Goal: Obtain resource: Download file/media

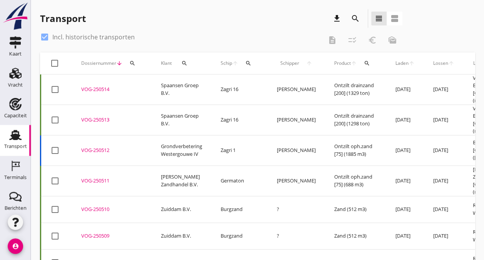
click at [362, 20] on div "search" at bounding box center [355, 18] width 18 height 18
click at [360, 22] on button "search" at bounding box center [355, 19] width 14 height 14
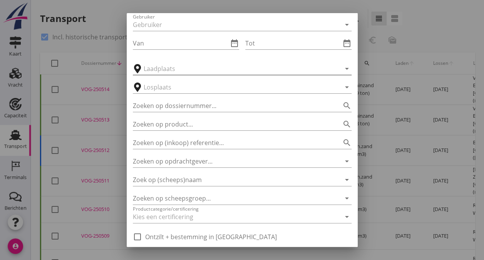
scroll to position [20, 0]
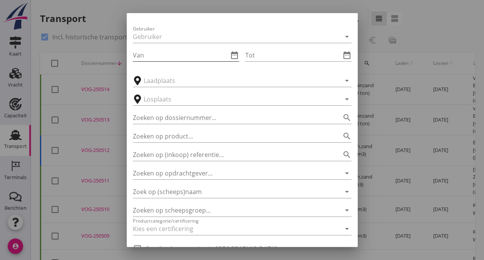
click at [169, 51] on input "Van" at bounding box center [180, 55] width 95 height 12
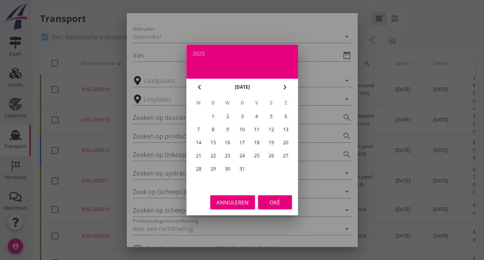
click at [196, 140] on div "14" at bounding box center [198, 142] width 12 height 12
type input "[DATE]"
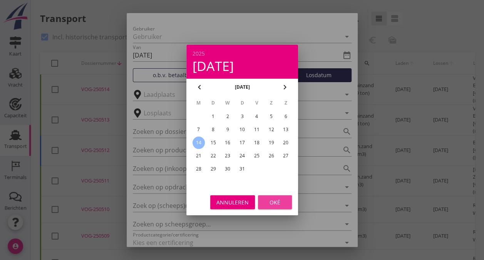
click at [274, 199] on div "Oké" at bounding box center [275, 202] width 22 height 8
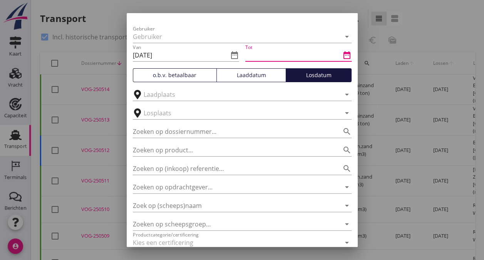
click at [280, 53] on input "Tot" at bounding box center [292, 55] width 95 height 12
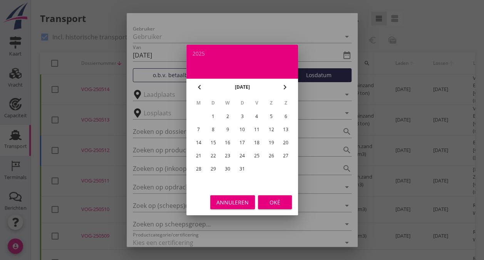
click at [242, 166] on div "31" at bounding box center [242, 168] width 12 height 12
type input "[DATE]"
click at [275, 204] on div "Oké" at bounding box center [275, 202] width 22 height 8
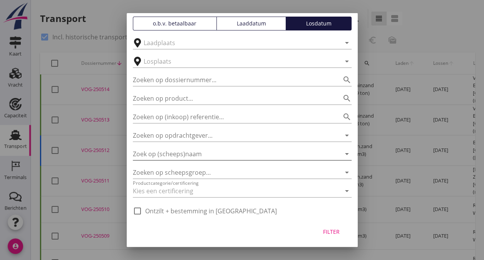
scroll to position [72, 0]
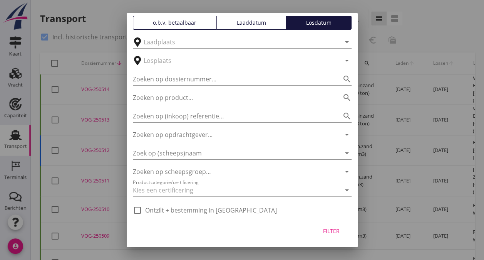
click at [325, 229] on div "Filter" at bounding box center [332, 230] width 22 height 8
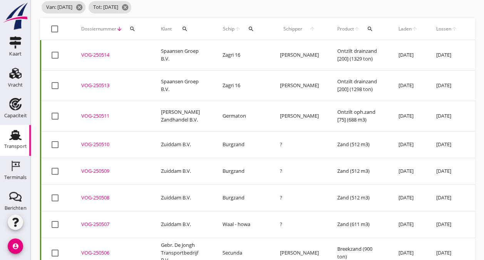
scroll to position [0, 0]
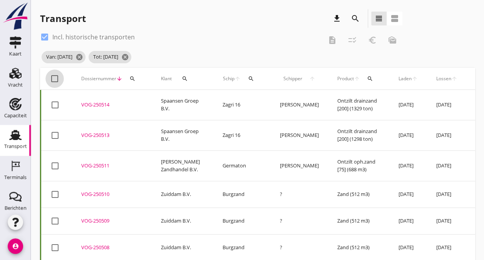
click at [51, 77] on div at bounding box center [54, 78] width 13 height 13
checkbox input "true"
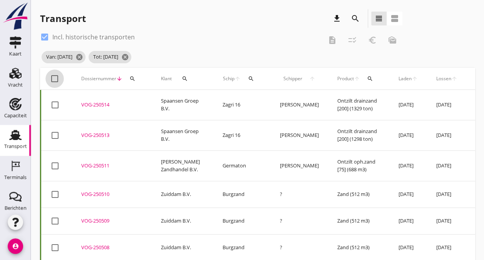
checkbox input "true"
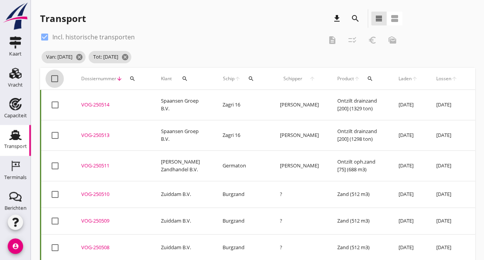
checkbox input "true"
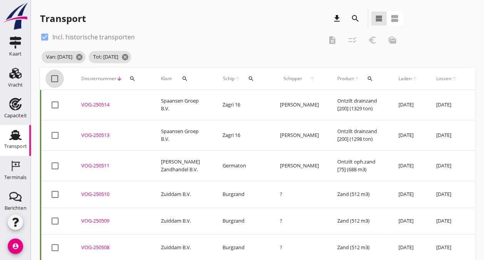
checkbox input "true"
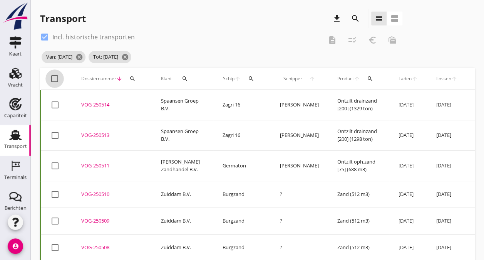
checkbox input "true"
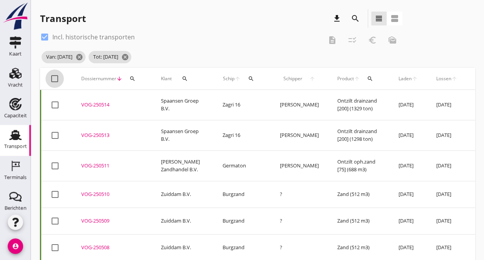
checkbox input "true"
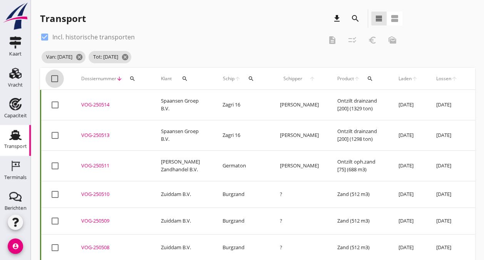
checkbox input "true"
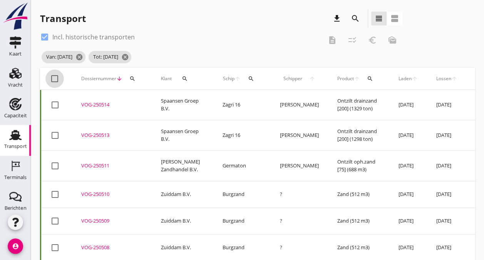
checkbox input "true"
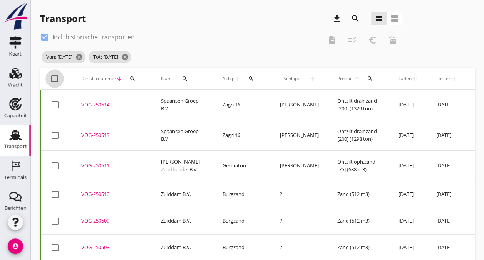
checkbox input "true"
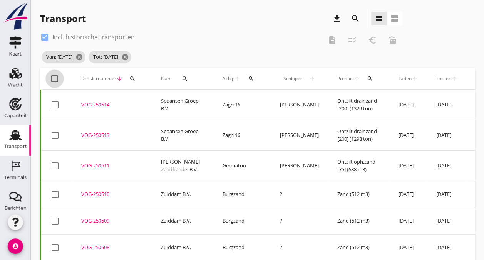
checkbox input "true"
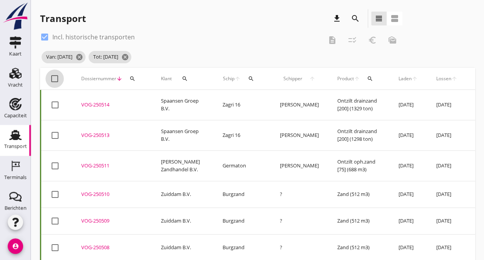
checkbox input "true"
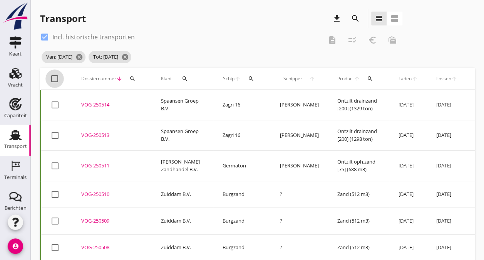
checkbox input "true"
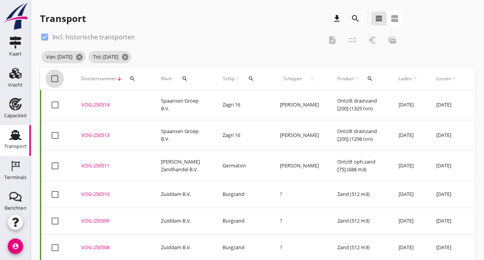
checkbox input "true"
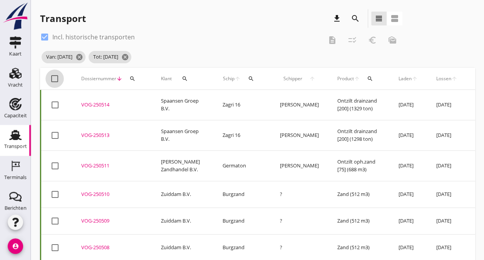
checkbox input "true"
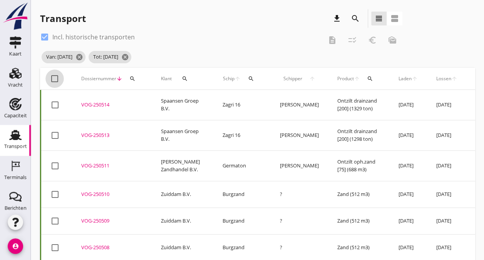
checkbox input "true"
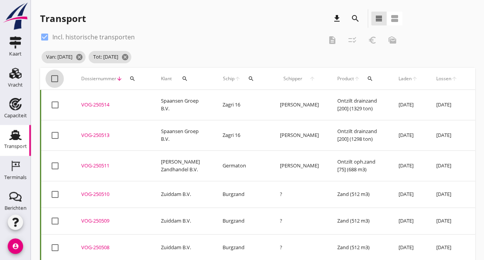
checkbox input "true"
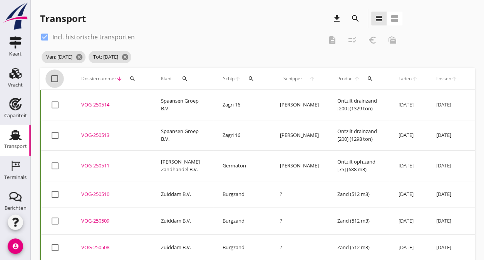
checkbox input "true"
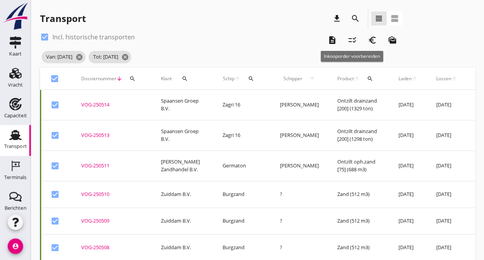
click at [353, 41] on icon "checklist_rtl" at bounding box center [352, 39] width 9 height 9
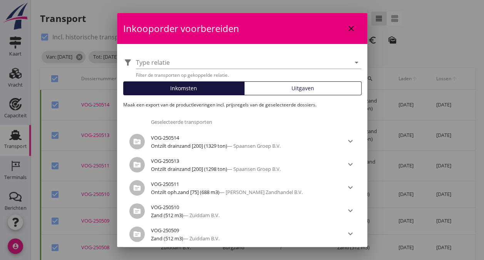
click at [300, 87] on span "Uitgaven" at bounding box center [302, 88] width 23 height 8
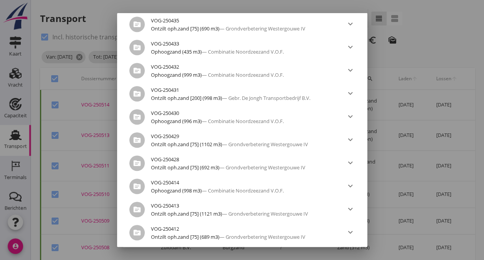
scroll to position [1822, 0]
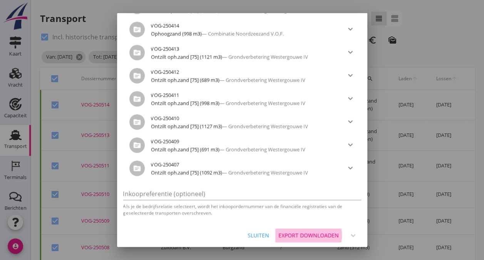
click at [308, 231] on div "Export downloaden" at bounding box center [308, 235] width 60 height 8
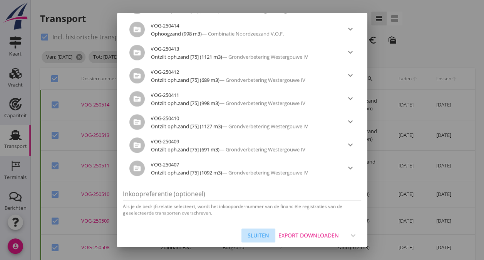
click at [257, 231] on div "Sluiten" at bounding box center [259, 235] width 22 height 8
checkbox input "false"
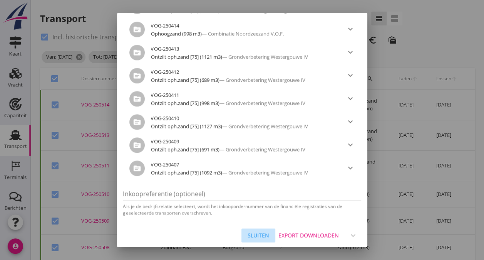
checkbox input "false"
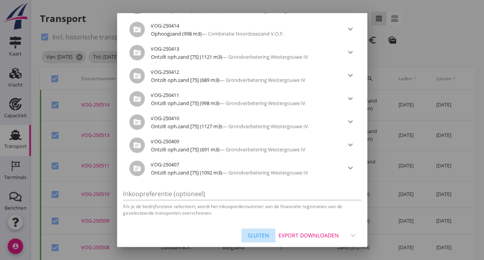
checkbox input "false"
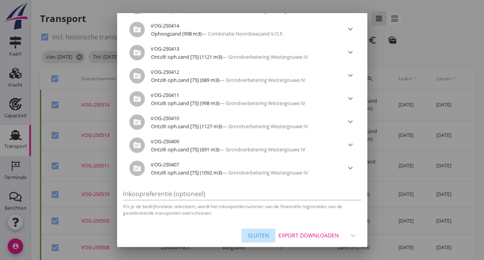
checkbox input "false"
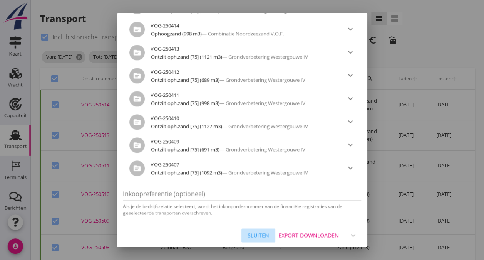
checkbox input "false"
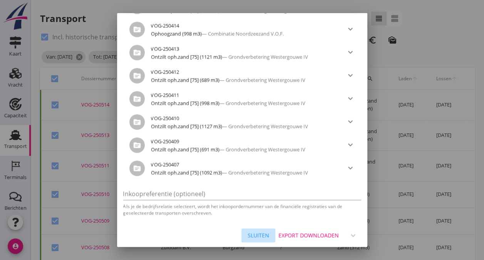
checkbox input "false"
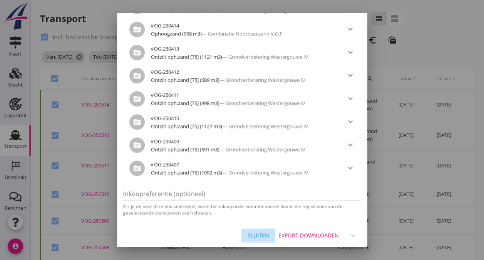
checkbox input "false"
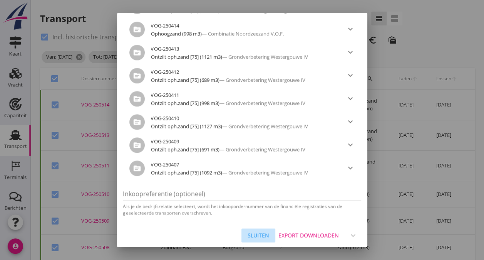
checkbox input "false"
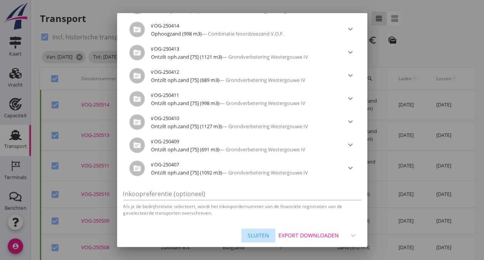
checkbox input "false"
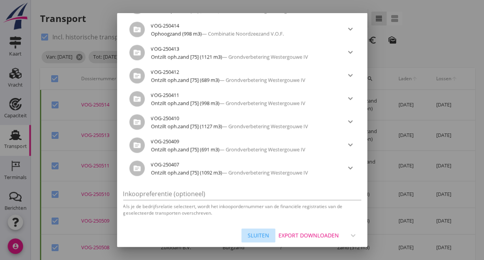
checkbox input "false"
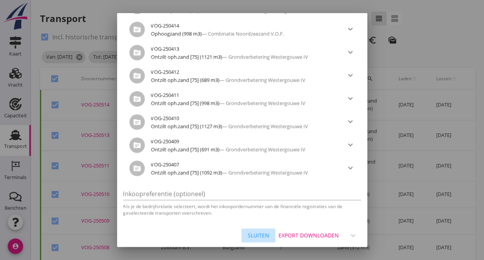
checkbox input "false"
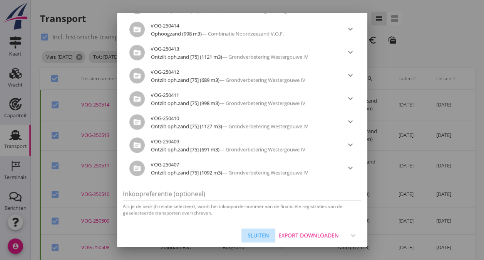
checkbox input "false"
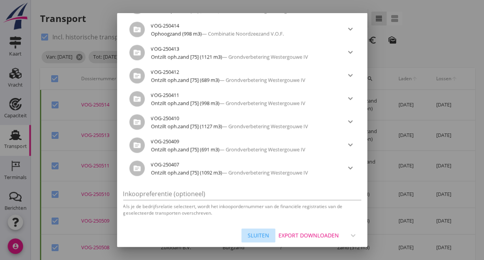
checkbox input "false"
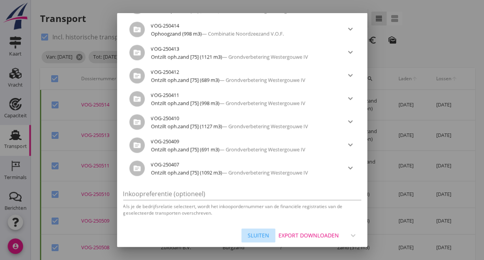
checkbox input "false"
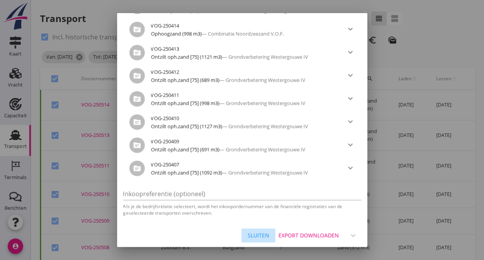
checkbox input "false"
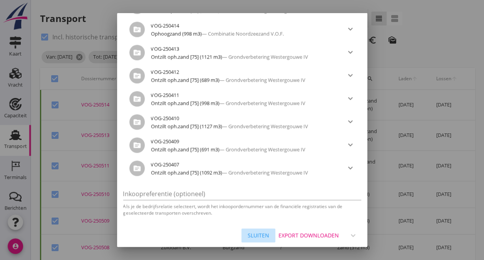
checkbox input "false"
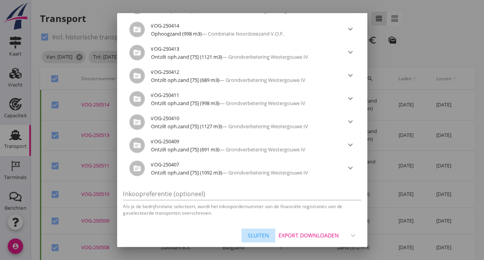
checkbox input "false"
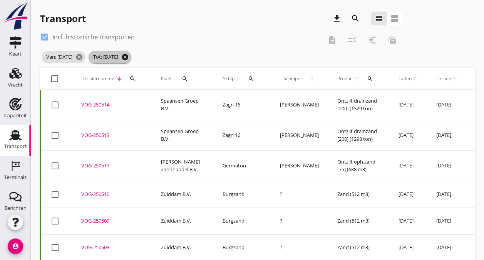
click at [129, 54] on icon "cancel" at bounding box center [125, 57] width 8 height 8
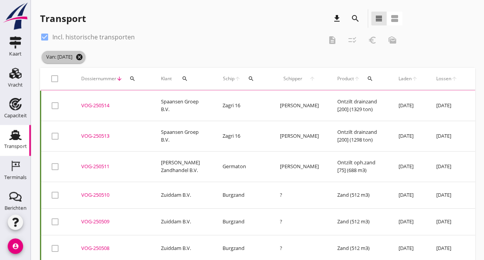
click at [83, 57] on icon "cancel" at bounding box center [79, 57] width 8 height 8
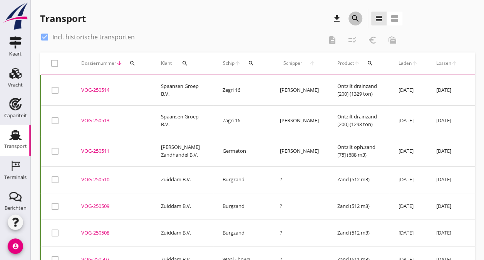
click at [353, 22] on icon "search" at bounding box center [355, 18] width 9 height 9
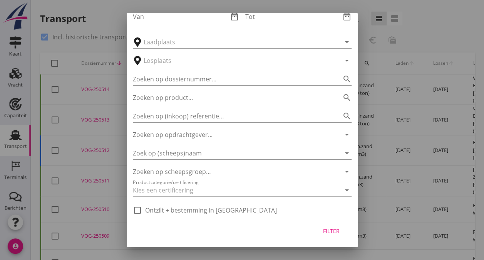
scroll to position [0, 0]
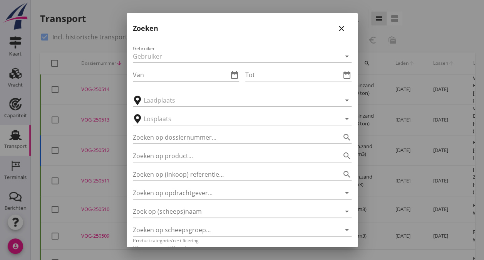
click at [190, 74] on input "Van" at bounding box center [180, 75] width 95 height 12
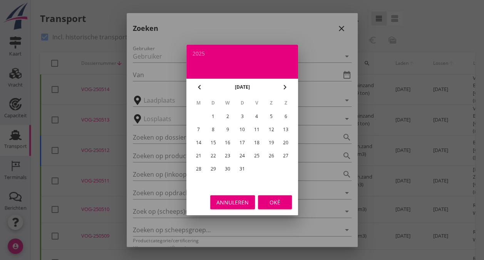
click at [197, 142] on div "14" at bounding box center [198, 142] width 12 height 12
type input "[DATE]"
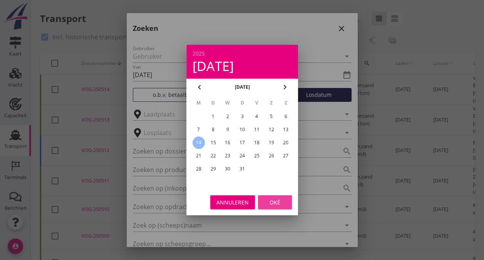
click at [276, 202] on div "Oké" at bounding box center [275, 202] width 22 height 8
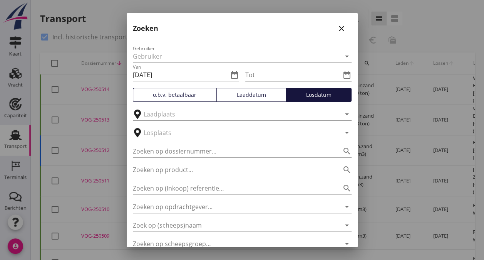
click at [288, 74] on input "Tot" at bounding box center [292, 75] width 95 height 12
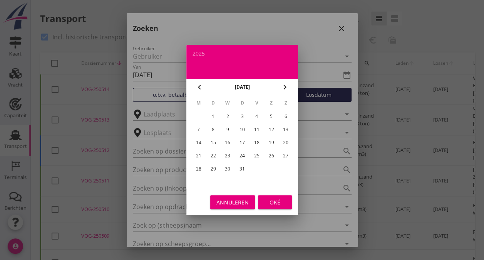
click at [285, 155] on div "27" at bounding box center [286, 155] width 12 height 12
type input "[DATE]"
click at [276, 201] on div "Oké" at bounding box center [275, 202] width 22 height 8
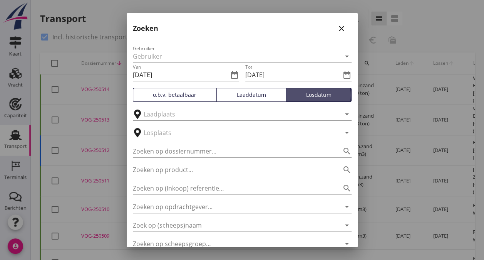
click at [317, 95] on div "Losdatum" at bounding box center [318, 94] width 59 height 8
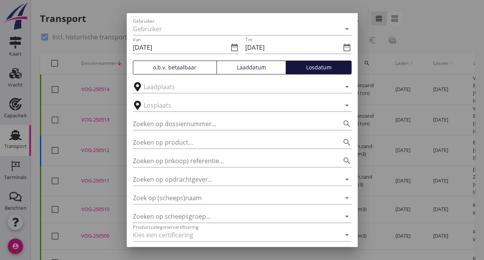
scroll to position [72, 0]
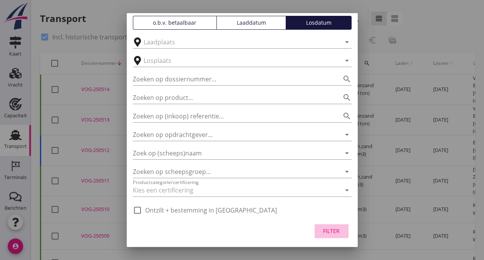
click at [323, 229] on div "Filter" at bounding box center [332, 230] width 22 height 8
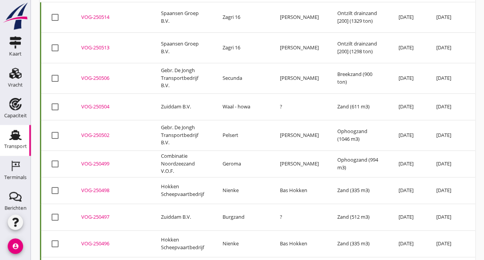
scroll to position [0, 0]
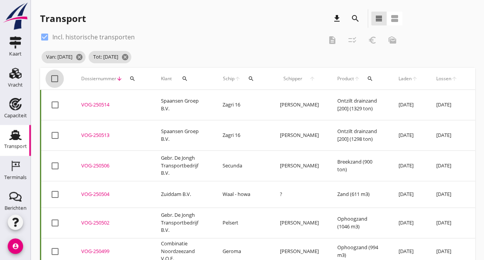
click at [57, 77] on div at bounding box center [54, 78] width 13 height 13
checkbox input "true"
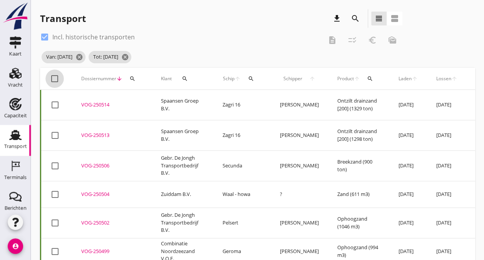
checkbox input "true"
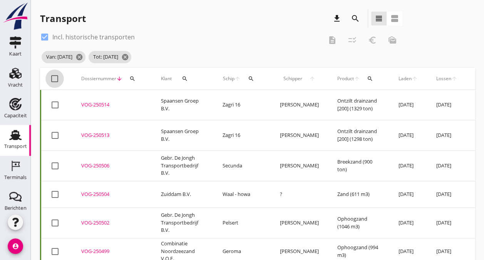
checkbox input "true"
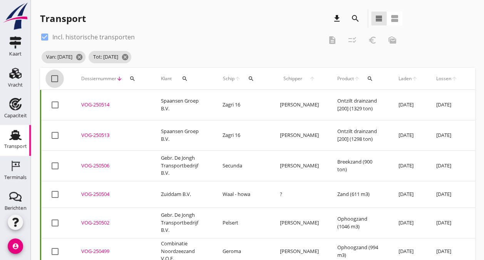
checkbox input "true"
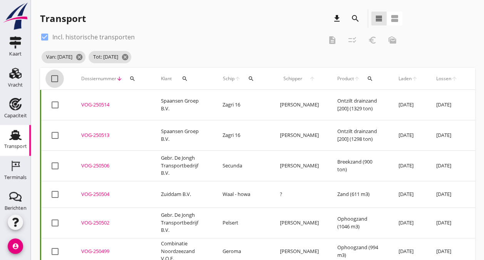
checkbox input "true"
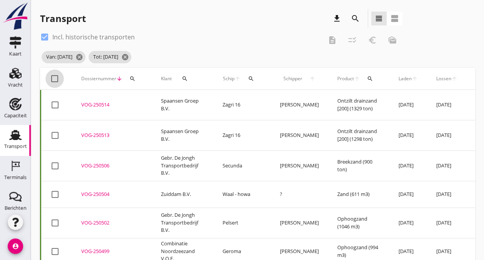
checkbox input "true"
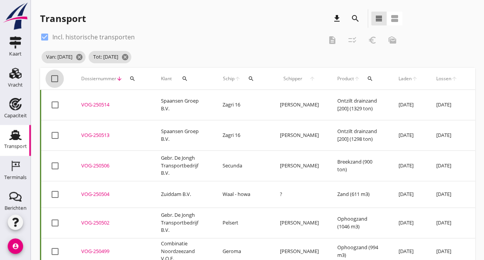
checkbox input "true"
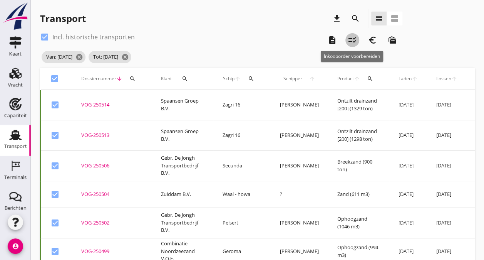
click at [355, 43] on icon "checklist_rtl" at bounding box center [352, 39] width 9 height 9
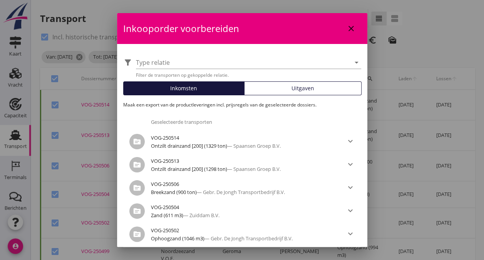
click at [305, 88] on span "Uitgaven" at bounding box center [302, 88] width 23 height 8
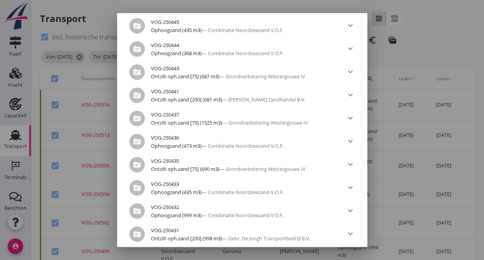
scroll to position [1683, 0]
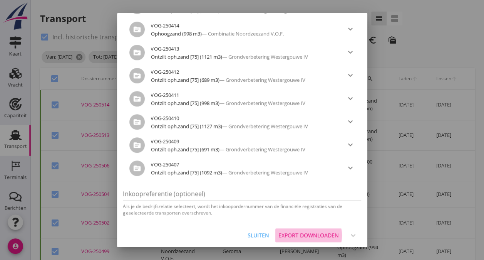
click at [284, 233] on div "Export downloaden" at bounding box center [308, 235] width 60 height 8
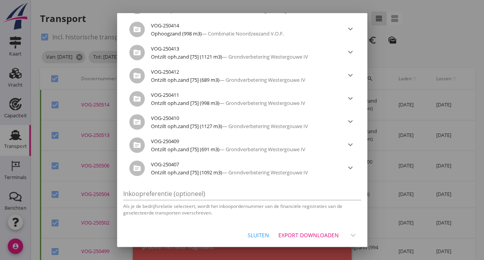
click at [284, 233] on div "Export downloaden" at bounding box center [308, 235] width 60 height 8
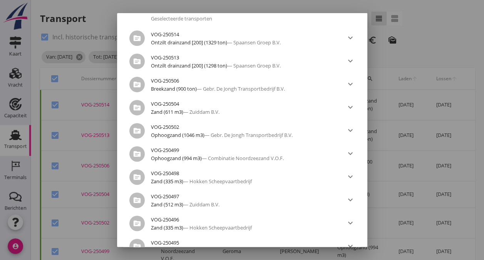
scroll to position [0, 0]
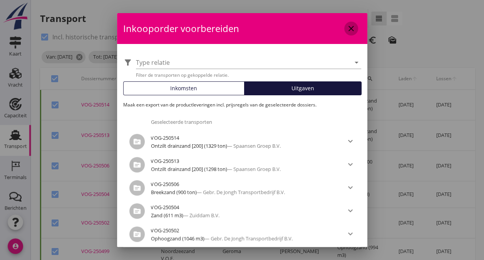
click at [347, 25] on icon "close" at bounding box center [351, 28] width 9 height 9
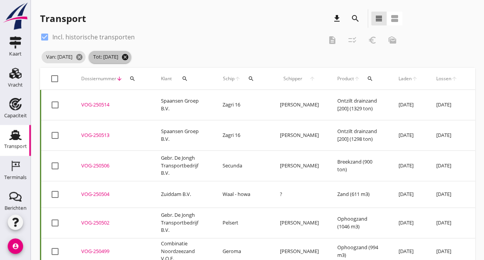
click at [129, 55] on icon "cancel" at bounding box center [125, 57] width 8 height 8
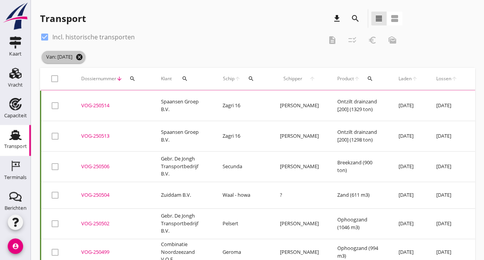
click at [83, 59] on icon "cancel" at bounding box center [79, 57] width 8 height 8
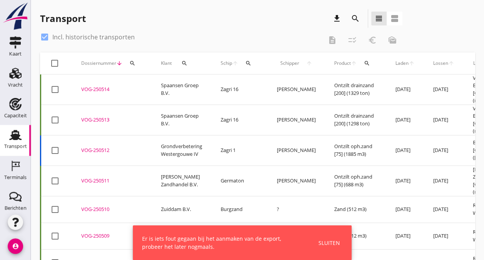
click at [325, 241] on div "Sluiten" at bounding box center [329, 242] width 22 height 8
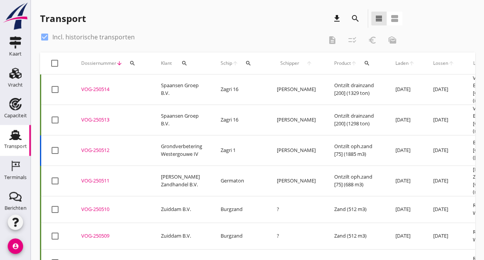
click at [358, 20] on icon "search" at bounding box center [355, 18] width 9 height 9
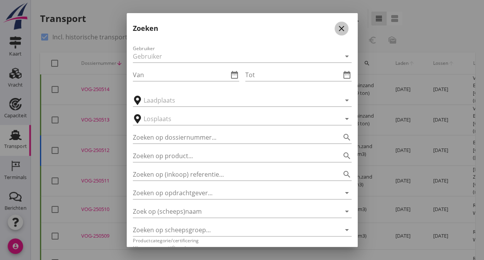
click at [337, 27] on icon "close" at bounding box center [341, 28] width 9 height 9
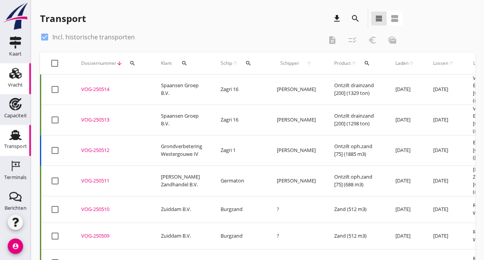
click at [18, 80] on div "Vracht" at bounding box center [15, 84] width 15 height 11
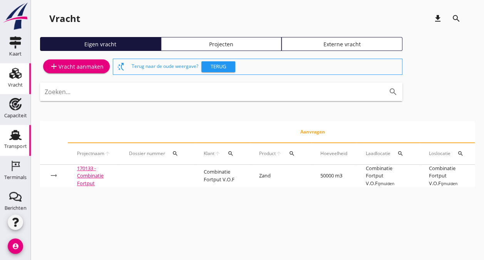
click at [12, 136] on use at bounding box center [15, 135] width 12 height 10
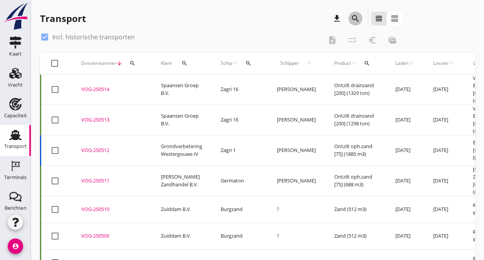
click at [355, 21] on icon "search" at bounding box center [355, 18] width 9 height 9
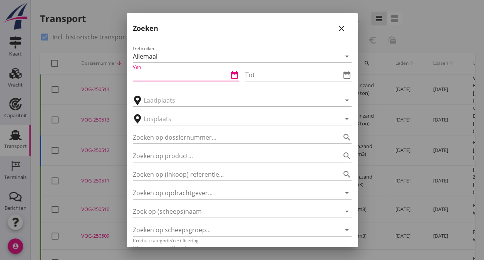
click at [184, 70] on input "Van" at bounding box center [180, 75] width 95 height 12
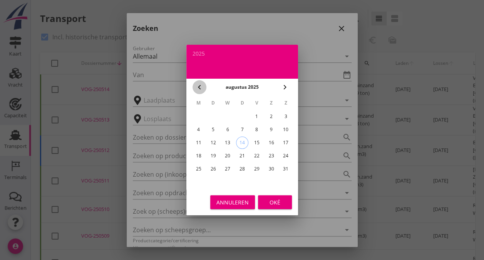
click at [199, 88] on icon "chevron_left" at bounding box center [199, 86] width 9 height 9
click at [198, 142] on div "14" at bounding box center [198, 142] width 12 height 12
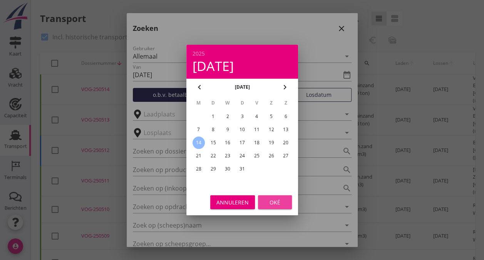
click at [272, 202] on div "Oké" at bounding box center [275, 202] width 22 height 8
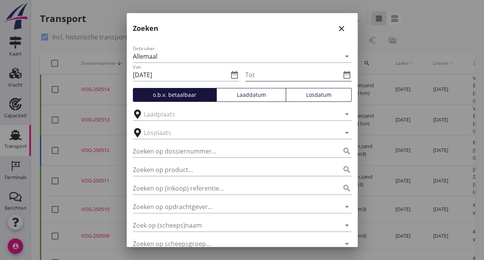
click at [342, 75] on icon "date_range" at bounding box center [346, 74] width 9 height 9
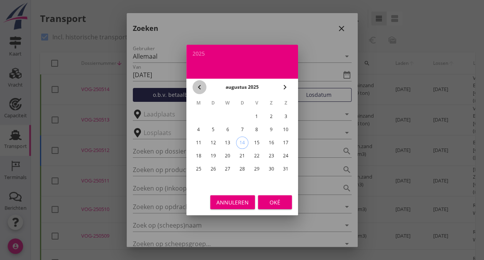
click at [198, 84] on icon "chevron_left" at bounding box center [199, 86] width 9 height 9
click at [285, 147] on div "20" at bounding box center [286, 142] width 12 height 12
click at [276, 200] on div "Oké" at bounding box center [275, 202] width 22 height 8
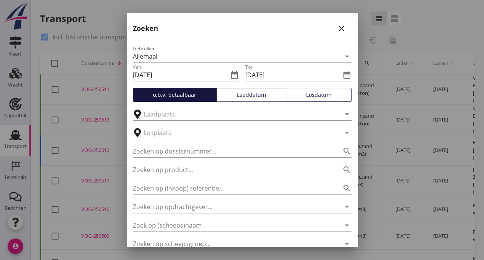
click at [298, 97] on div "Losdatum" at bounding box center [318, 94] width 59 height 8
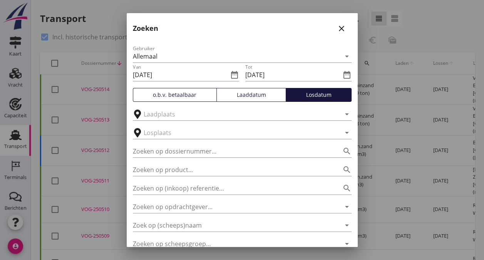
scroll to position [72, 0]
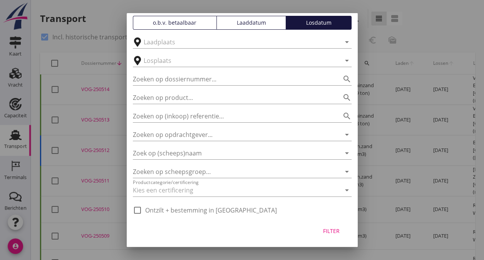
click at [321, 226] on div "Filter" at bounding box center [332, 230] width 22 height 8
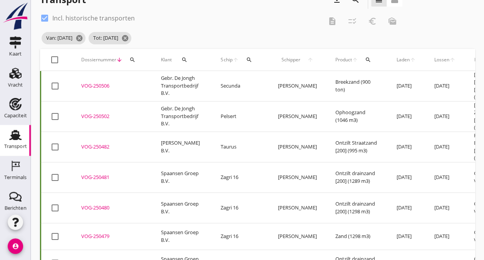
scroll to position [0, 0]
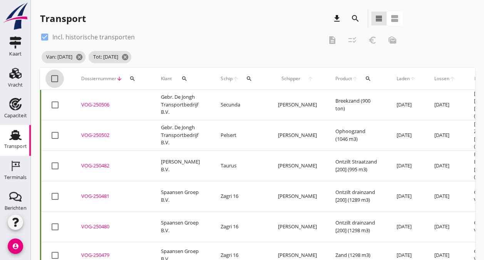
click at [55, 76] on div at bounding box center [54, 78] width 13 height 13
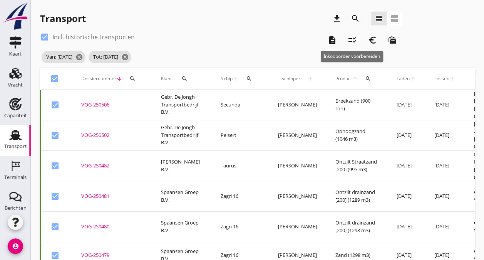
click at [352, 42] on icon "checklist_rtl" at bounding box center [352, 39] width 9 height 9
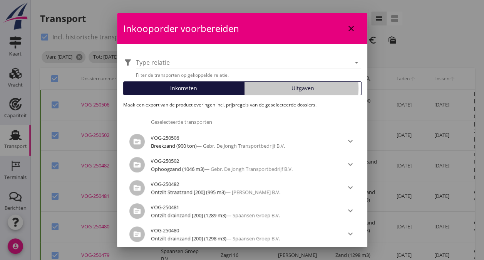
click at [301, 83] on button "Uitgaven" at bounding box center [302, 88] width 117 height 14
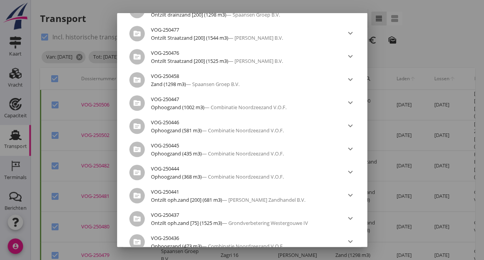
scroll to position [666, 0]
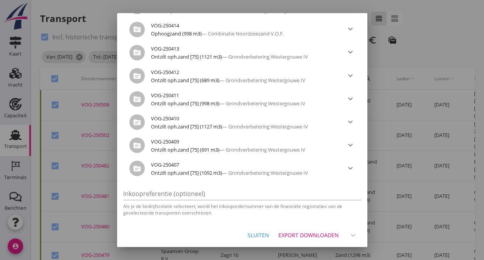
click at [305, 233] on div "Export downloaden" at bounding box center [308, 235] width 60 height 8
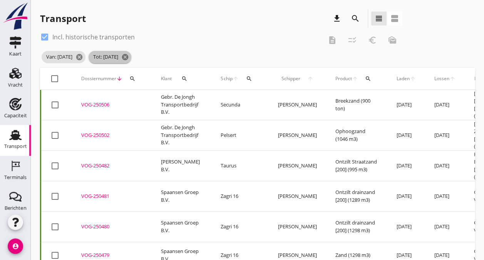
click at [129, 55] on icon "cancel" at bounding box center [125, 57] width 8 height 8
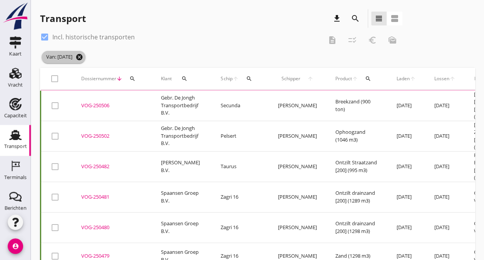
click at [83, 56] on icon "cancel" at bounding box center [79, 57] width 8 height 8
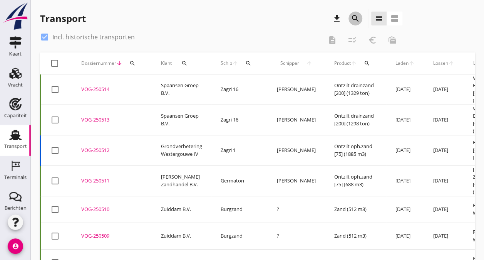
click at [356, 18] on icon "search" at bounding box center [355, 18] width 9 height 9
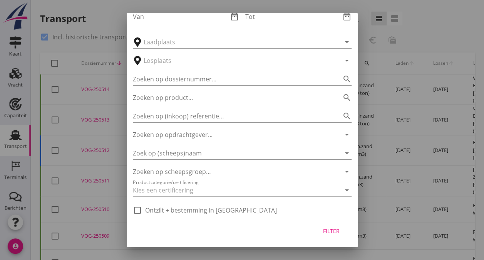
scroll to position [0, 0]
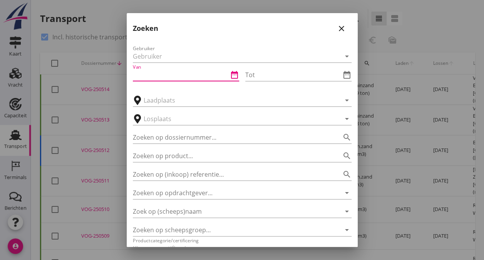
click at [209, 71] on input "Van" at bounding box center [180, 75] width 95 height 12
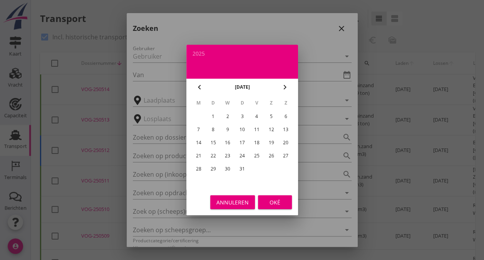
click at [199, 85] on icon "chevron_left" at bounding box center [199, 86] width 9 height 9
click at [280, 88] on icon "chevron_right" at bounding box center [284, 86] width 9 height 9
click at [196, 157] on div "21" at bounding box center [198, 155] width 12 height 12
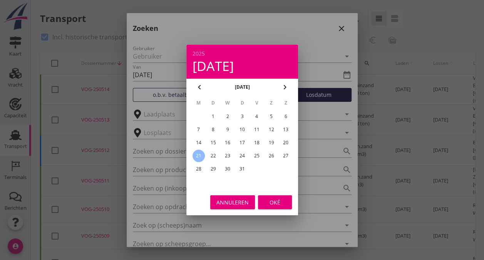
click at [270, 202] on div "Oké" at bounding box center [275, 202] width 22 height 8
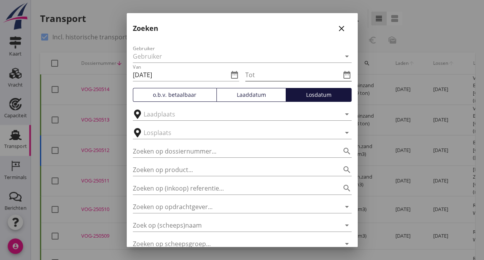
click at [342, 76] on icon "date_range" at bounding box center [346, 74] width 9 height 9
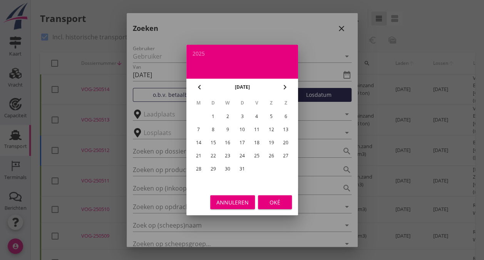
click at [286, 152] on div "27" at bounding box center [286, 155] width 12 height 12
click at [276, 204] on div "Oké" at bounding box center [275, 202] width 22 height 8
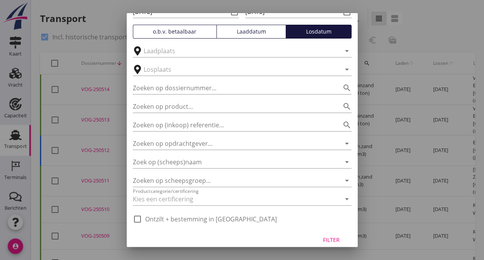
scroll to position [72, 0]
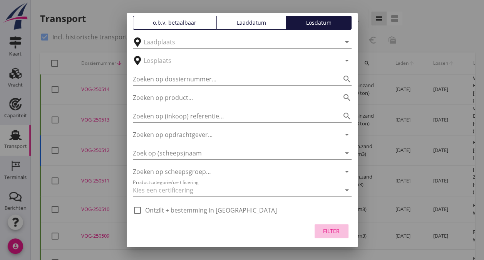
click at [322, 232] on div "Filter" at bounding box center [332, 230] width 22 height 8
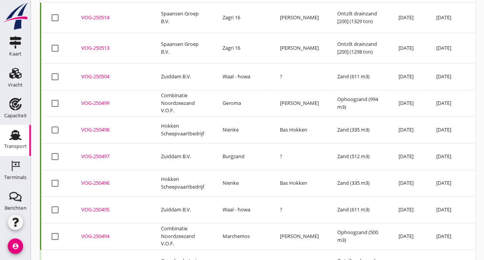
scroll to position [0, 0]
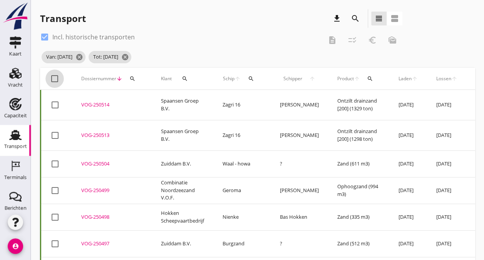
click at [55, 77] on div at bounding box center [54, 78] width 13 height 13
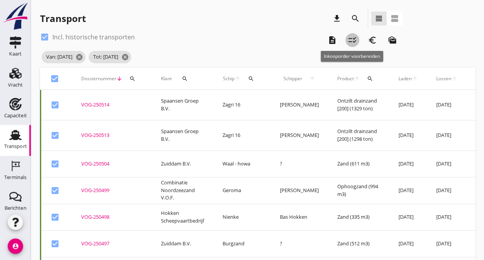
click at [353, 40] on icon "checklist_rtl" at bounding box center [352, 39] width 9 height 9
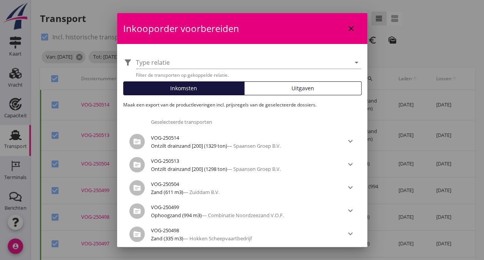
click at [304, 84] on span "Uitgaven" at bounding box center [302, 88] width 23 height 8
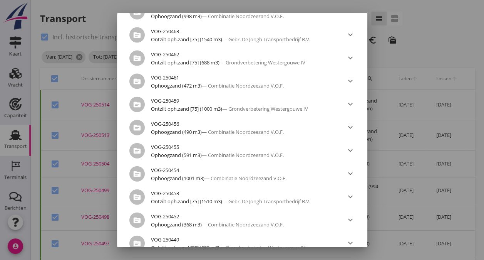
scroll to position [967, 0]
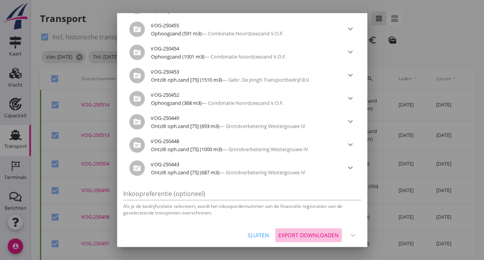
click at [305, 235] on div "Export downloaden" at bounding box center [308, 235] width 60 height 8
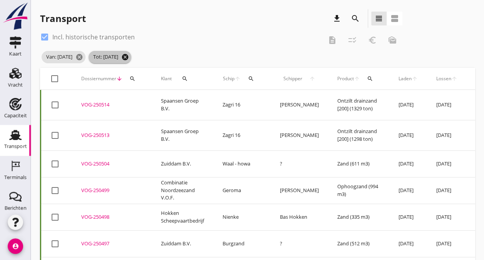
click at [129, 56] on icon "cancel" at bounding box center [125, 57] width 8 height 8
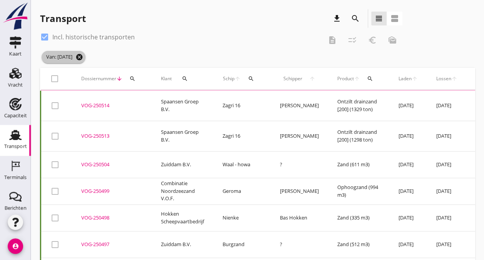
click at [83, 55] on icon "cancel" at bounding box center [79, 57] width 8 height 8
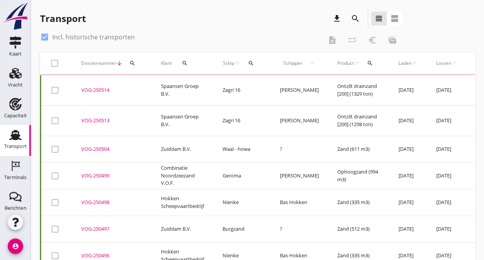
click at [358, 19] on icon "search" at bounding box center [355, 18] width 9 height 9
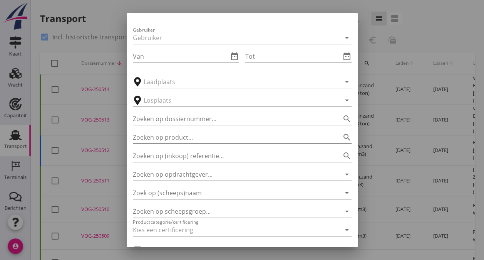
scroll to position [0, 0]
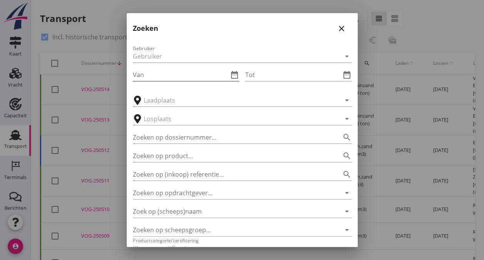
click at [177, 76] on input "Van" at bounding box center [180, 75] width 95 height 12
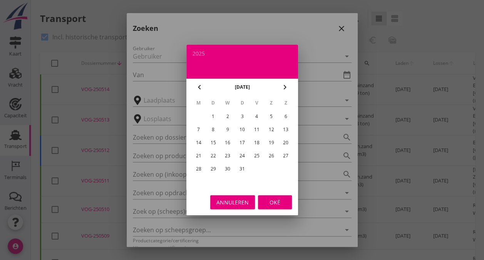
click at [198, 169] on div "28" at bounding box center [198, 168] width 12 height 12
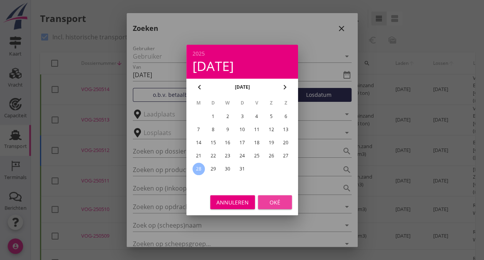
click at [269, 202] on div "Oké" at bounding box center [275, 202] width 22 height 8
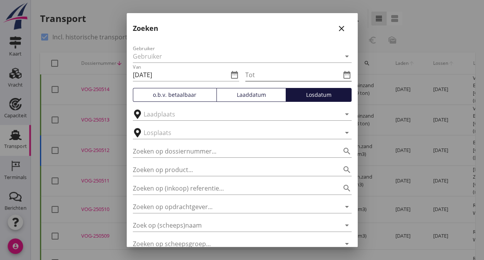
click at [341, 76] on div "date_range" at bounding box center [346, 74] width 11 height 9
click at [343, 76] on icon "date_range" at bounding box center [346, 74] width 9 height 9
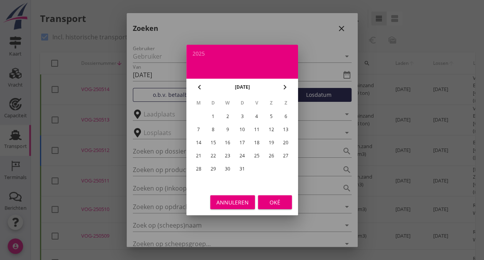
click at [245, 169] on div "31" at bounding box center [242, 168] width 12 height 12
click at [271, 198] on div "Oké" at bounding box center [275, 202] width 22 height 8
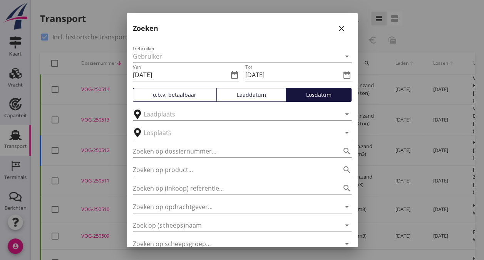
scroll to position [72, 0]
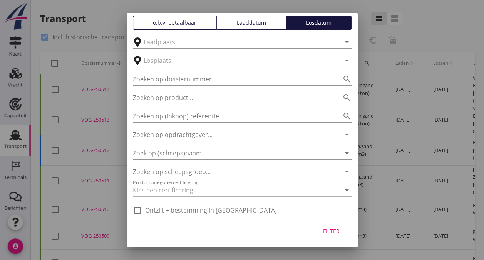
click at [322, 232] on div "Filter" at bounding box center [332, 230] width 22 height 8
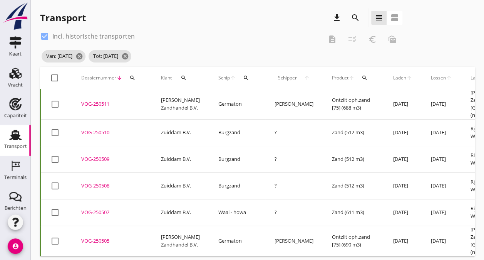
scroll to position [0, 0]
click at [55, 79] on div at bounding box center [54, 78] width 13 height 13
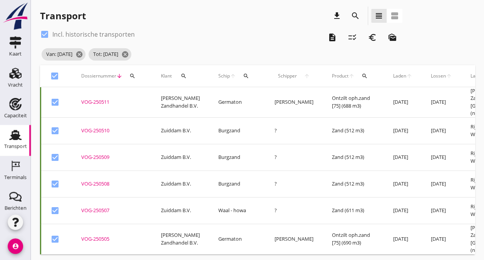
scroll to position [3, 0]
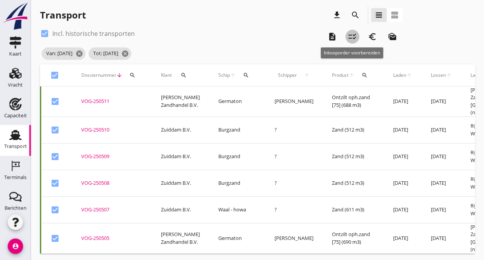
click at [354, 36] on icon "checklist_rtl" at bounding box center [352, 36] width 9 height 9
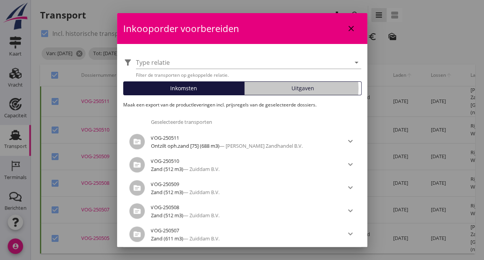
click at [291, 91] on span "Uitgaven" at bounding box center [302, 88] width 23 height 8
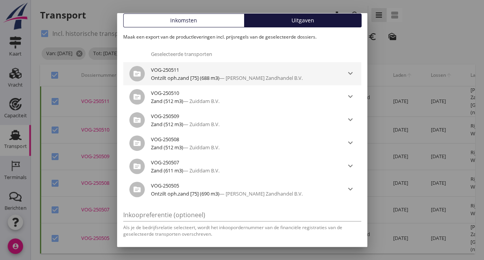
scroll to position [89, 0]
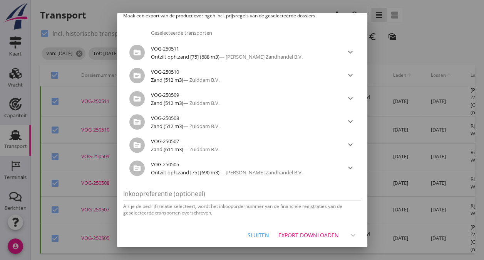
click at [301, 231] on div "Export downloaden" at bounding box center [308, 235] width 60 height 8
